Goal: Task Accomplishment & Management: Complete application form

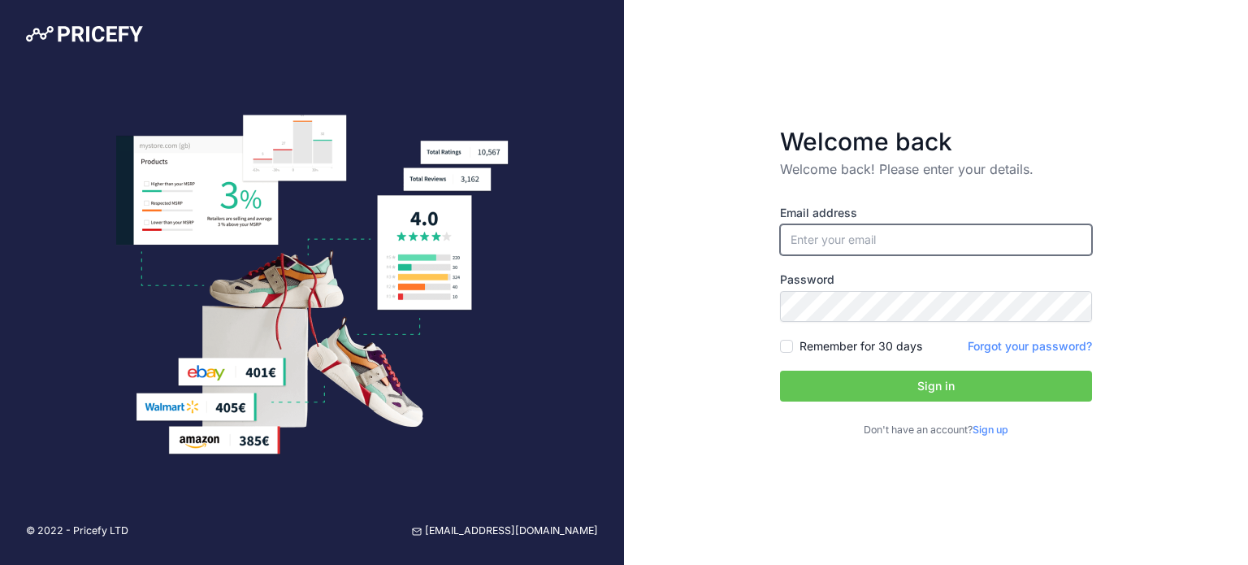
click at [907, 240] on input "email" at bounding box center [936, 239] width 312 height 31
click at [1116, 233] on form "Welcome back Welcome back! Please enter your details. Email address Password Si…" at bounding box center [936, 282] width 364 height 362
click at [1002, 431] on link "Sign up" at bounding box center [991, 429] width 36 height 12
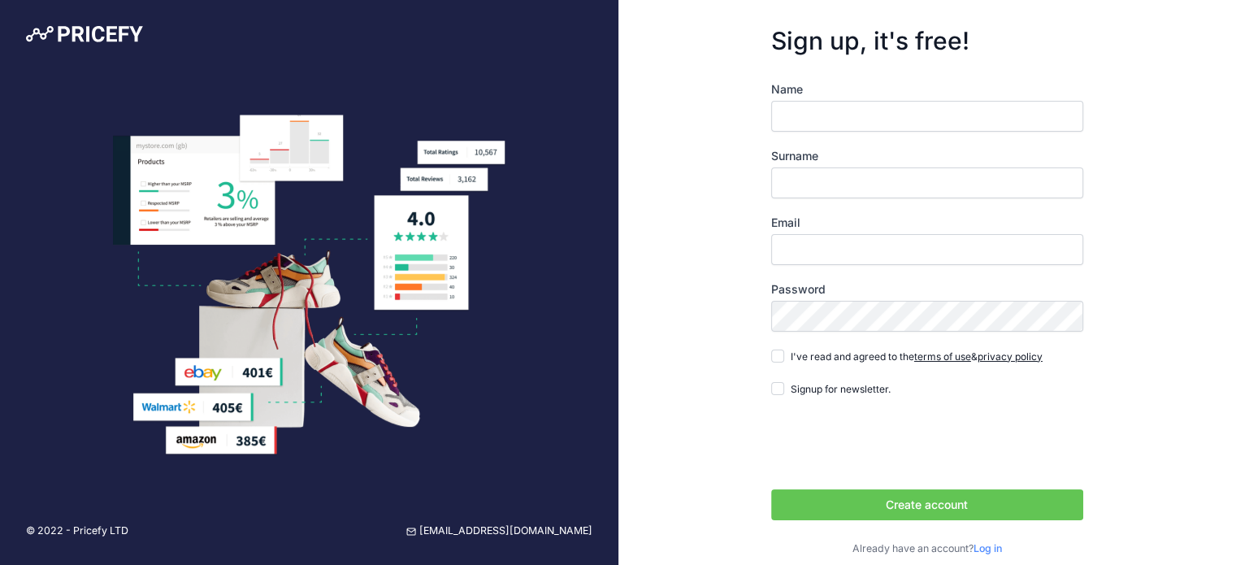
click at [854, 98] on div "Name" at bounding box center [927, 106] width 312 height 50
click at [826, 113] on input "Name" at bounding box center [927, 116] width 312 height 31
type input "Carlos"
click at [793, 173] on input "Surname" at bounding box center [927, 182] width 312 height 31
type input "Colan"
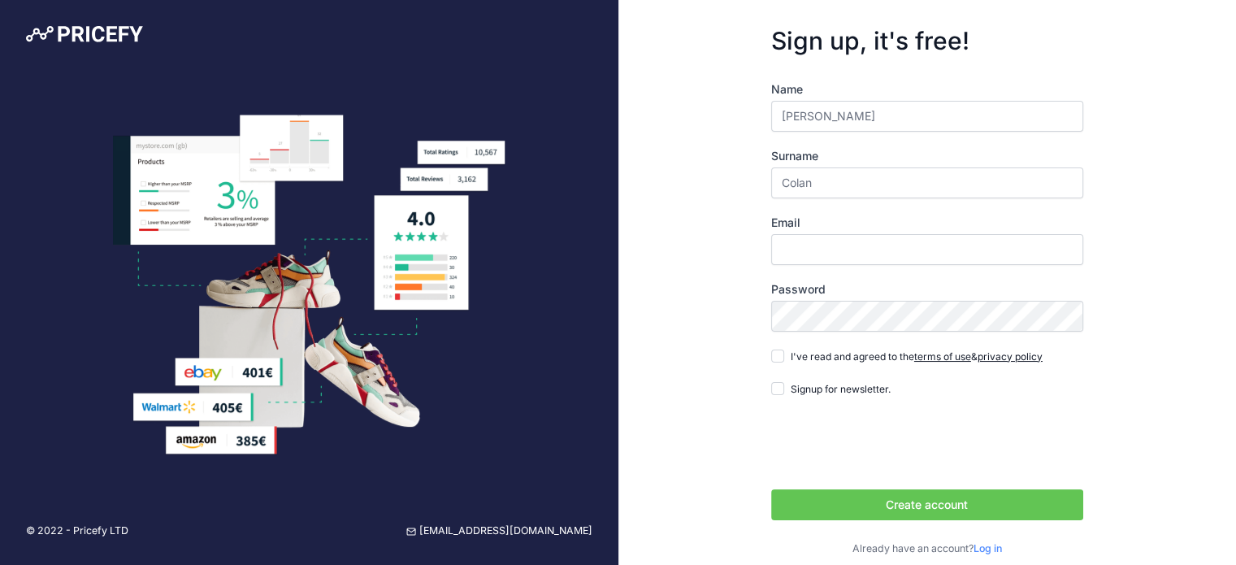
click at [808, 264] on div "Name Carlos Surname Colan Email Password terms of use privacy policy Signup for…" at bounding box center [927, 318] width 312 height 475
click at [819, 258] on input "c" at bounding box center [927, 249] width 312 height 31
type input "carloscolan@gmail.com"
click at [776, 355] on input "I've read and agreed to the terms of use & privacy policy" at bounding box center [777, 355] width 13 height 13
checkbox input "true"
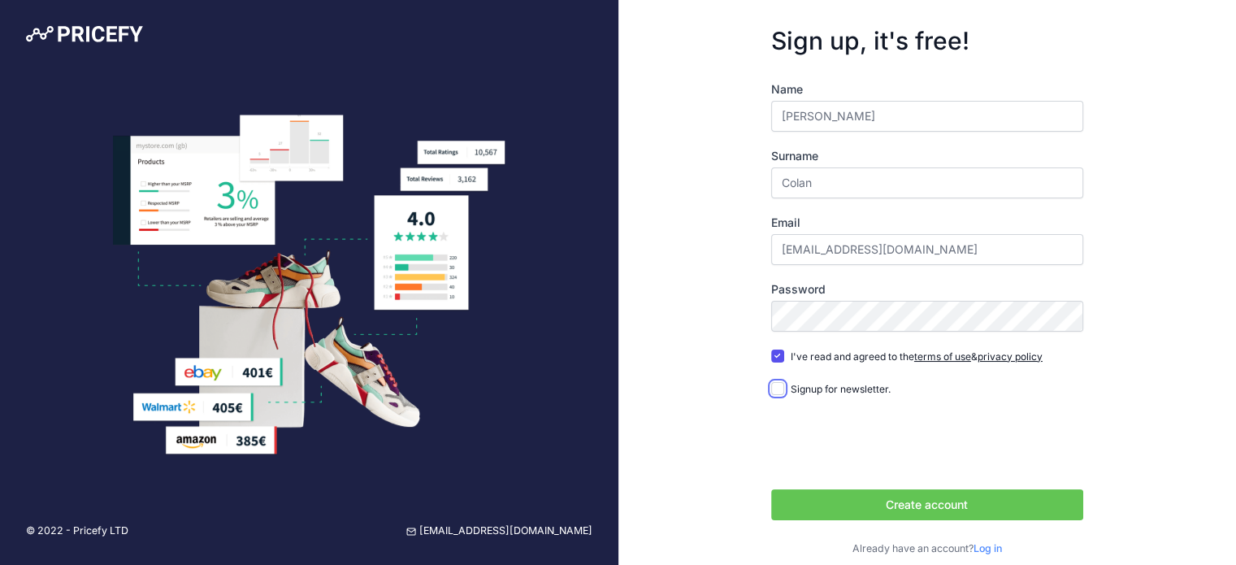
click at [779, 388] on input "Signup for newsletter." at bounding box center [777, 388] width 13 height 13
checkbox input "true"
click at [879, 502] on button "Create account" at bounding box center [927, 504] width 312 height 31
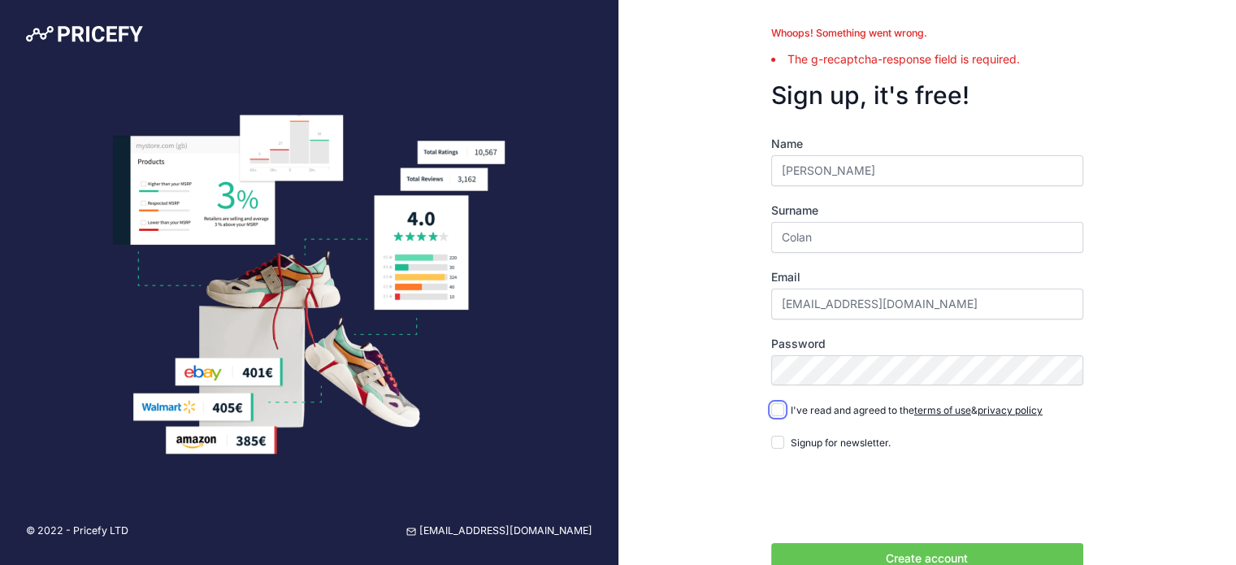
click at [780, 409] on input "I've read and agreed to the terms of use & privacy policy" at bounding box center [777, 409] width 13 height 13
checkbox input "true"
click at [777, 442] on input "Signup for newsletter." at bounding box center [777, 442] width 13 height 13
checkbox input "true"
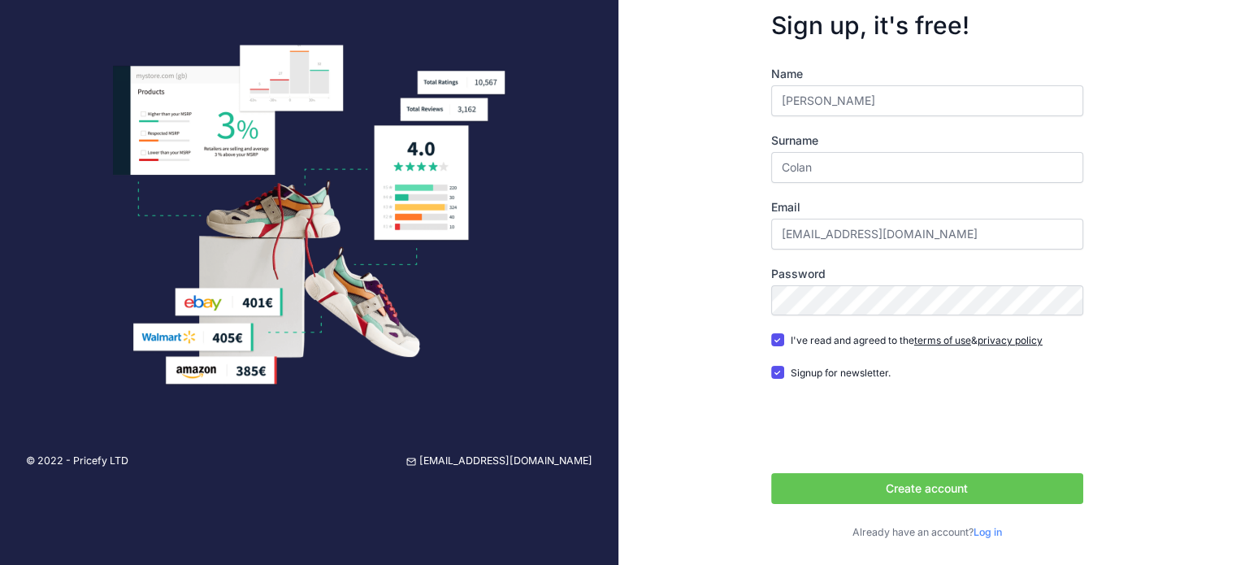
click at [946, 483] on button "Create account" at bounding box center [927, 488] width 312 height 31
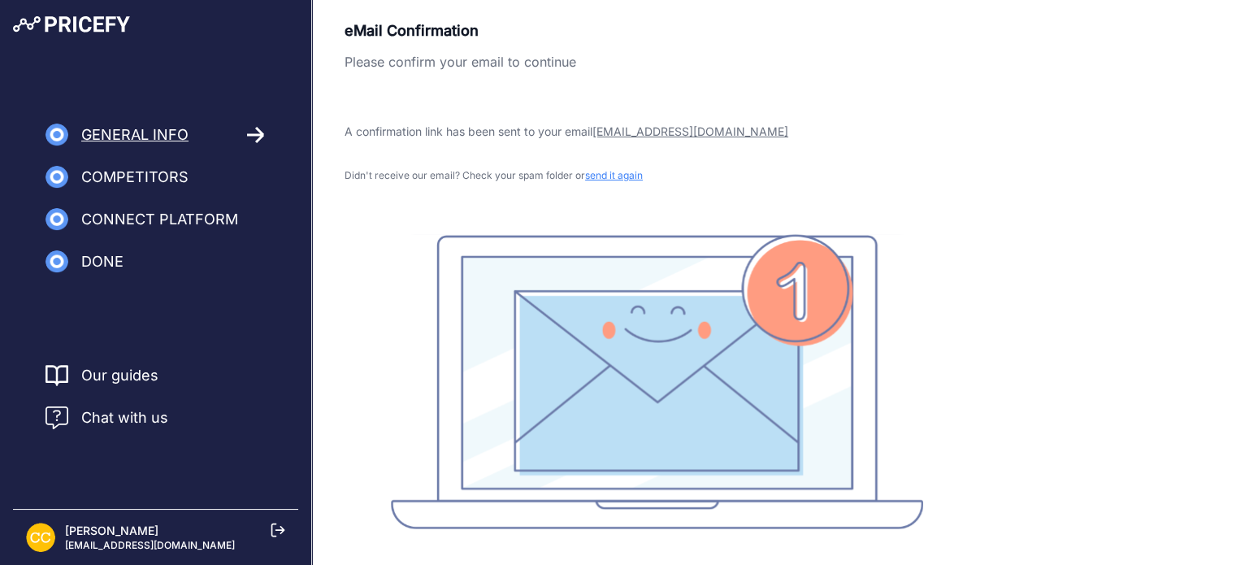
click at [614, 179] on span "send it again" at bounding box center [614, 175] width 58 height 12
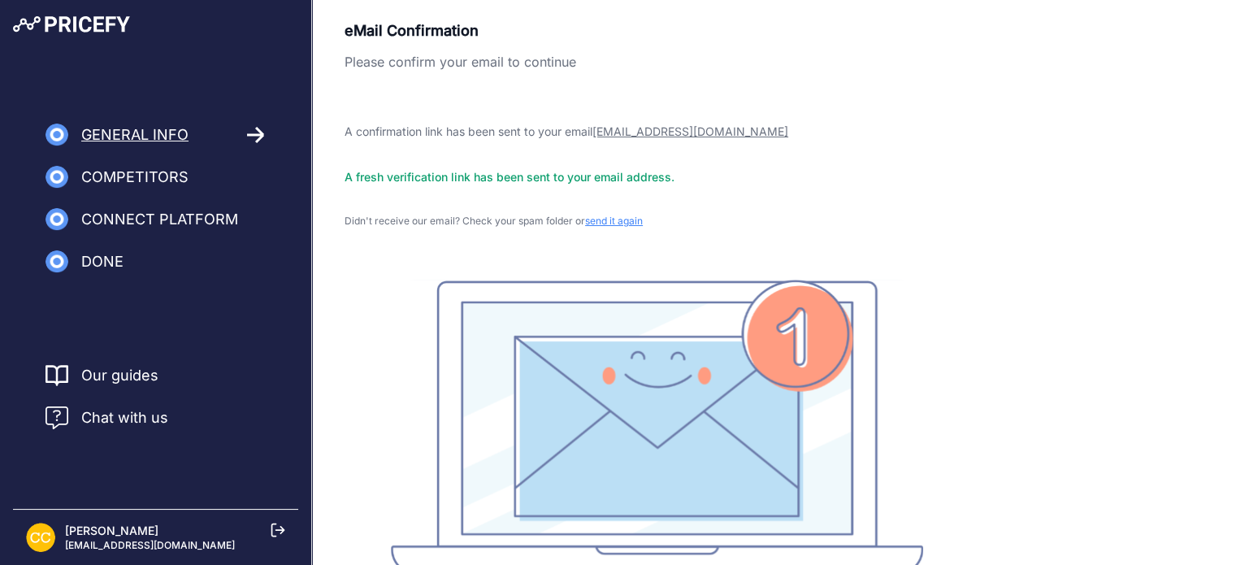
click at [120, 182] on span "Competitors" at bounding box center [134, 177] width 107 height 23
click at [274, 526] on icon at bounding box center [278, 529] width 15 height 15
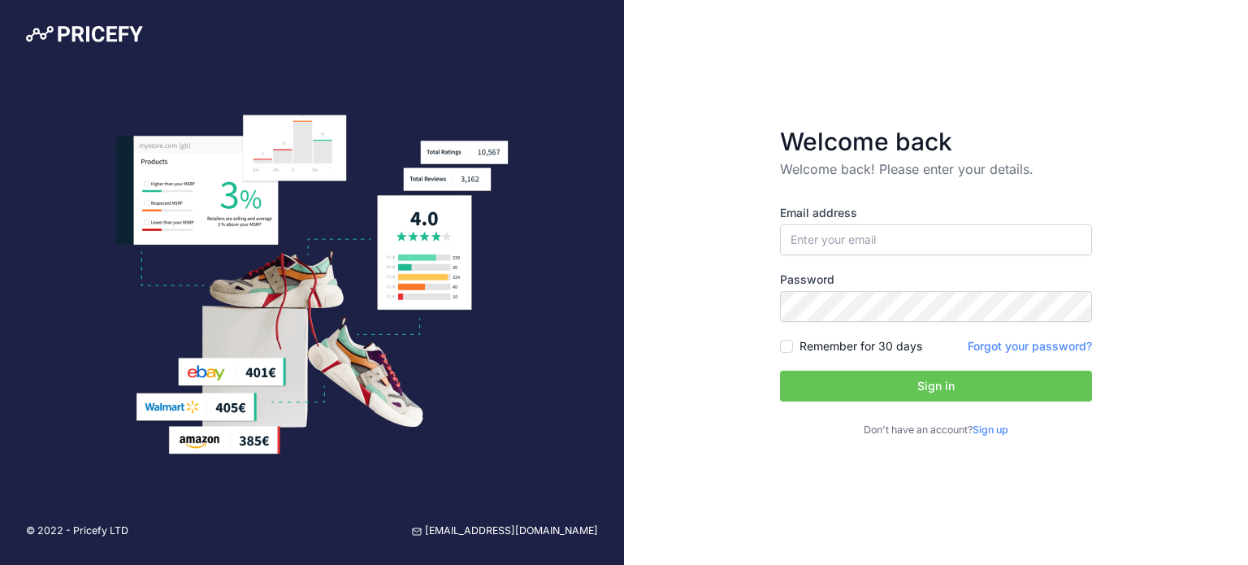
click at [1005, 434] on link "Sign up" at bounding box center [991, 429] width 36 height 12
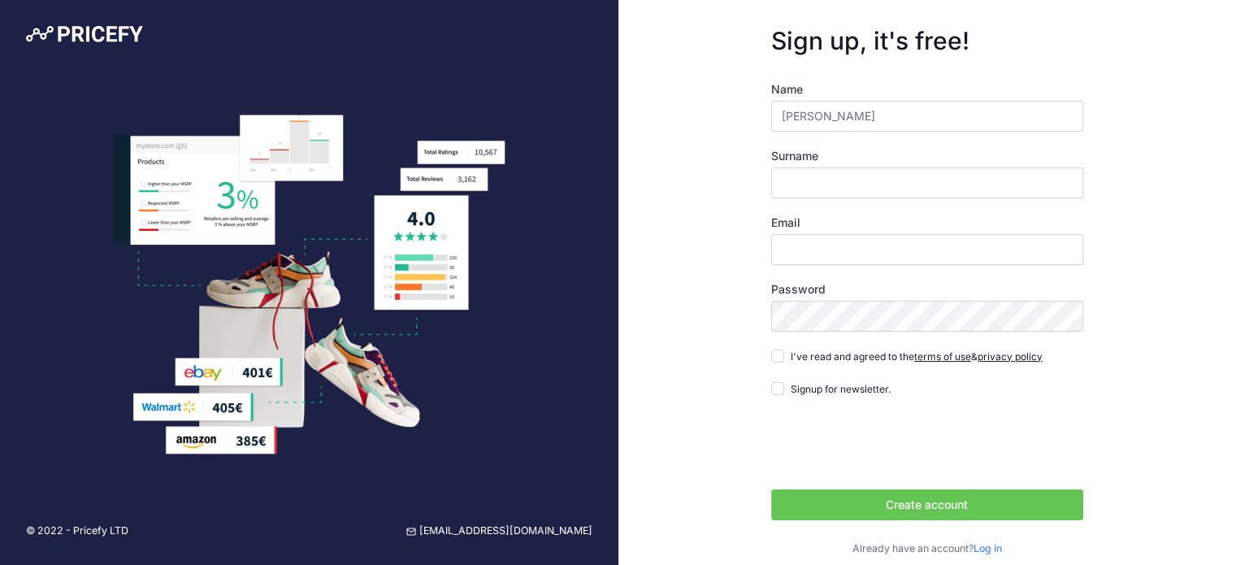
type input "[PERSON_NAME]"
click at [783, 194] on input "Surname" at bounding box center [927, 182] width 312 height 31
type input "[PERSON_NAME]"
drag, startPoint x: 824, startPoint y: 266, endPoint x: 842, endPoint y: 254, distance: 21.6
click at [842, 254] on div "Name [PERSON_NAME] Surname [PERSON_NAME] Email Password terms of use privacy po…" at bounding box center [927, 318] width 312 height 475
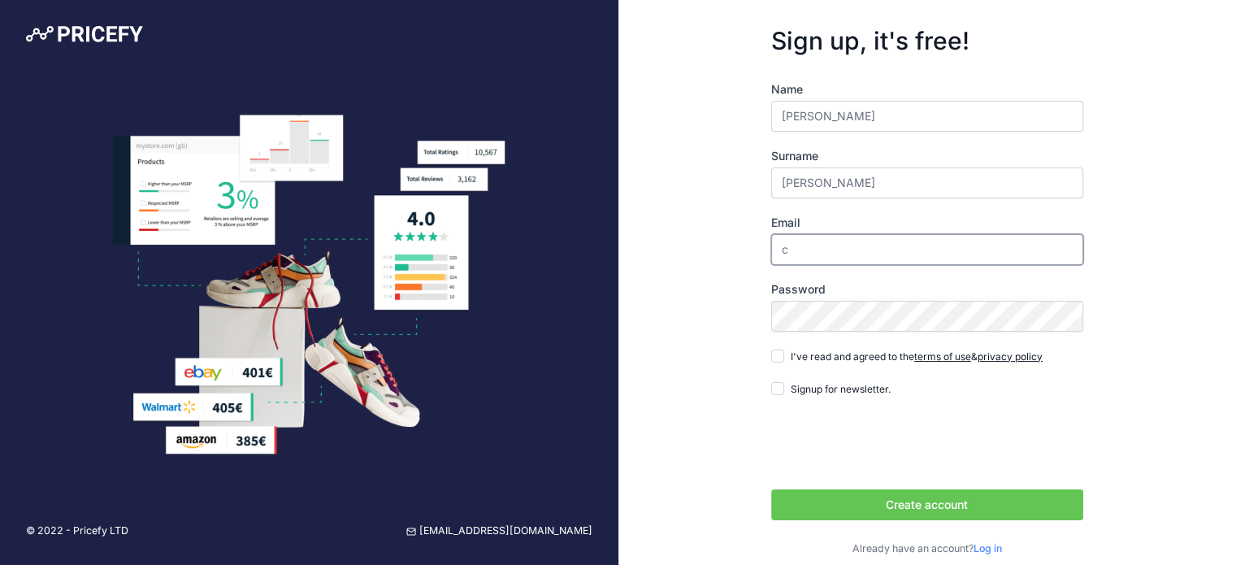
click at [842, 254] on input "c" at bounding box center [927, 249] width 312 height 31
type input "[EMAIL_ADDRESS][DOMAIN_NAME]"
click at [778, 354] on input "I've read and agreed to the terms of use & privacy policy" at bounding box center [777, 355] width 13 height 13
checkbox input "true"
click at [777, 384] on input "Signup for newsletter." at bounding box center [777, 388] width 13 height 13
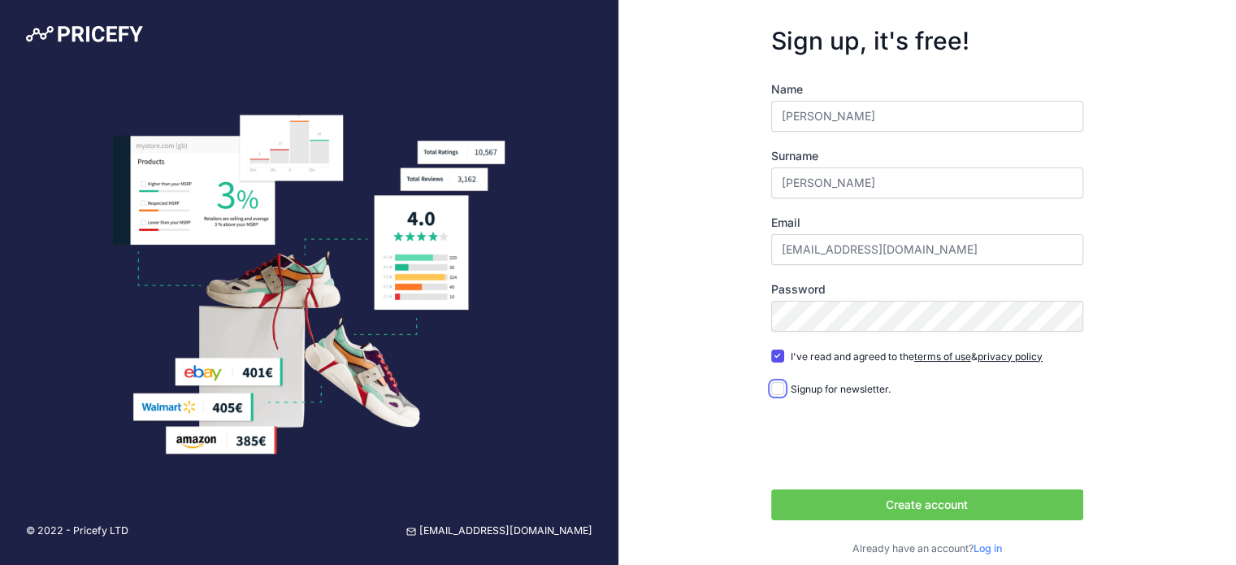
checkbox input "true"
click at [937, 496] on button "Create account" at bounding box center [927, 504] width 312 height 31
